Goal: Information Seeking & Learning: Understand process/instructions

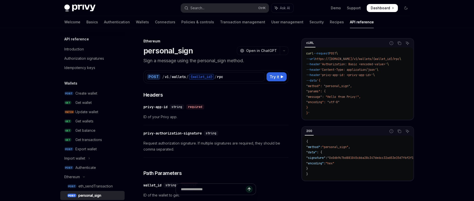
scroll to position [101, 0]
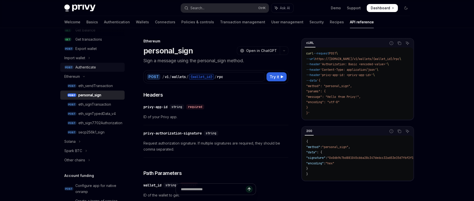
click at [96, 69] on div "Authenticate" at bounding box center [85, 67] width 21 height 6
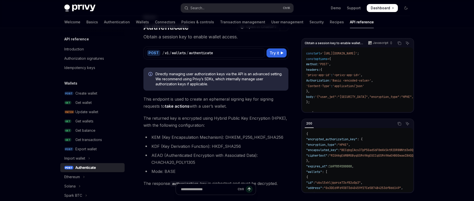
scroll to position [25, 0]
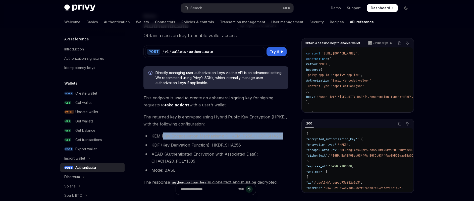
drag, startPoint x: 163, startPoint y: 136, endPoint x: 282, endPoint y: 134, distance: 118.6
click at [282, 134] on li "KEM (Key Encapsulation Mechanism): DHKEM_P256_HKDF_SHA256" at bounding box center [216, 136] width 145 height 7
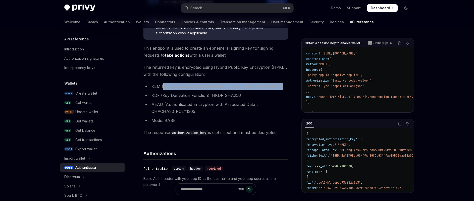
scroll to position [75, 0]
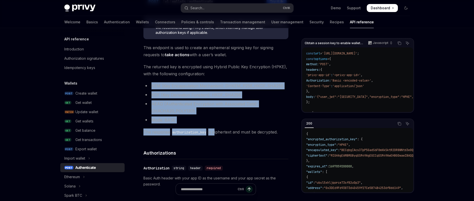
drag, startPoint x: 216, startPoint y: 128, endPoint x: 140, endPoint y: 81, distance: 89.6
click at [194, 135] on code "authorization_key" at bounding box center [189, 133] width 38 height 6
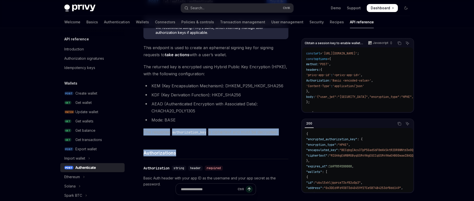
drag, startPoint x: 144, startPoint y: 131, endPoint x: 241, endPoint y: 140, distance: 97.2
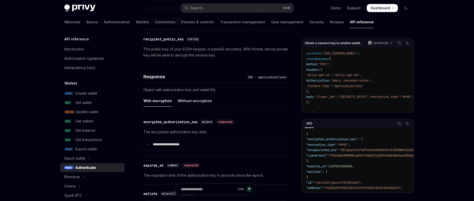
scroll to position [377, 0]
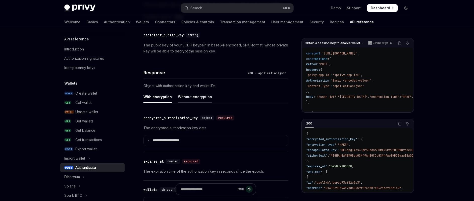
click at [200, 101] on div "Without encryption" at bounding box center [195, 97] width 34 height 12
type textarea "*"
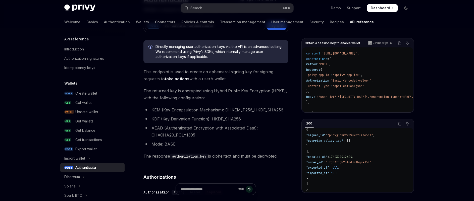
scroll to position [43, 0]
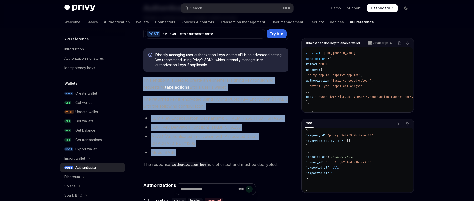
drag, startPoint x: 140, startPoint y: 81, endPoint x: 221, endPoint y: 150, distance: 105.5
copy div "This endpoint is used to create an ephemeral signing key for signing requests t…"
